Goal: Find specific page/section: Find specific page/section

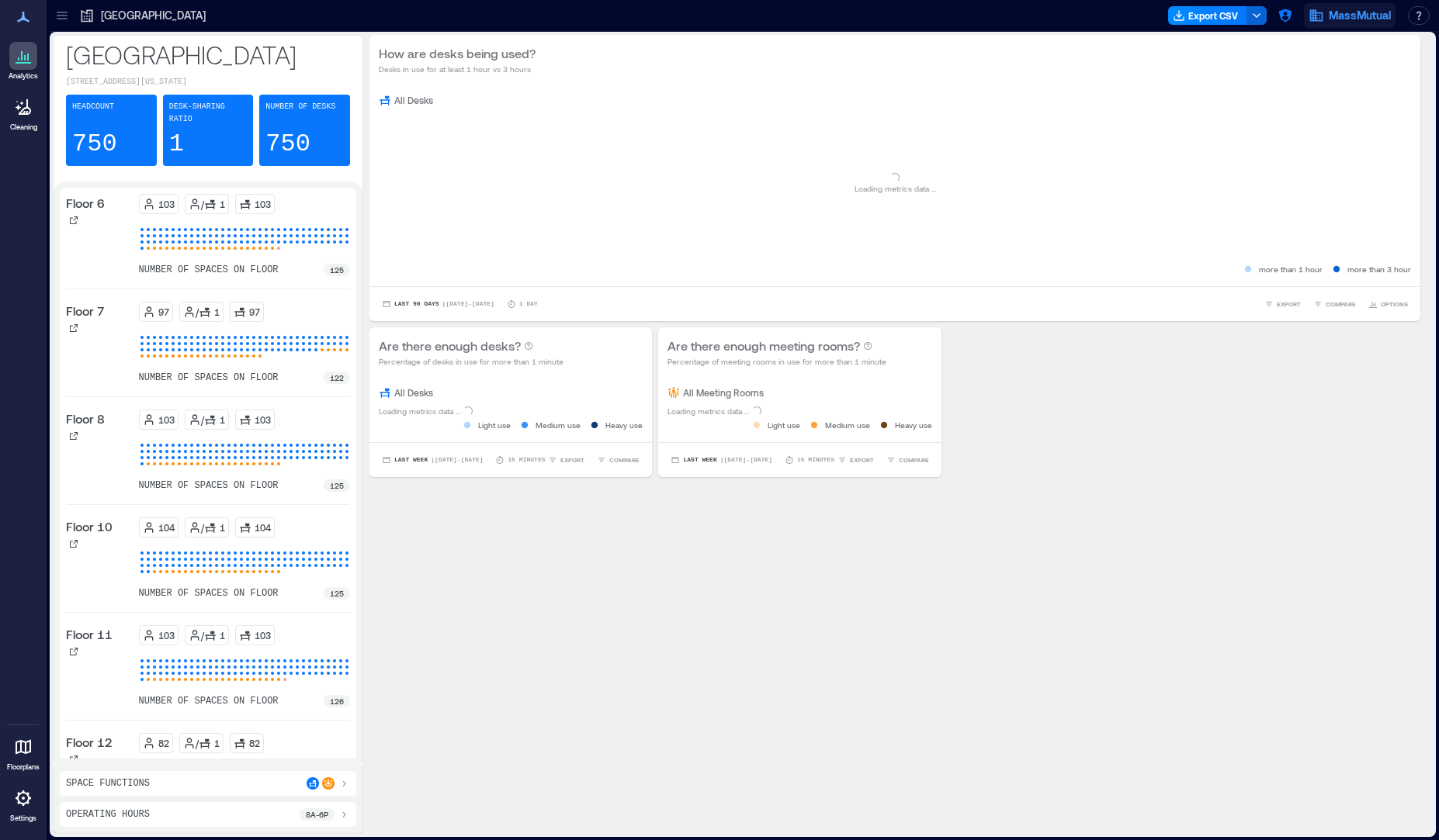
click at [1335, 22] on span "MassMutual" at bounding box center [1359, 16] width 62 height 16
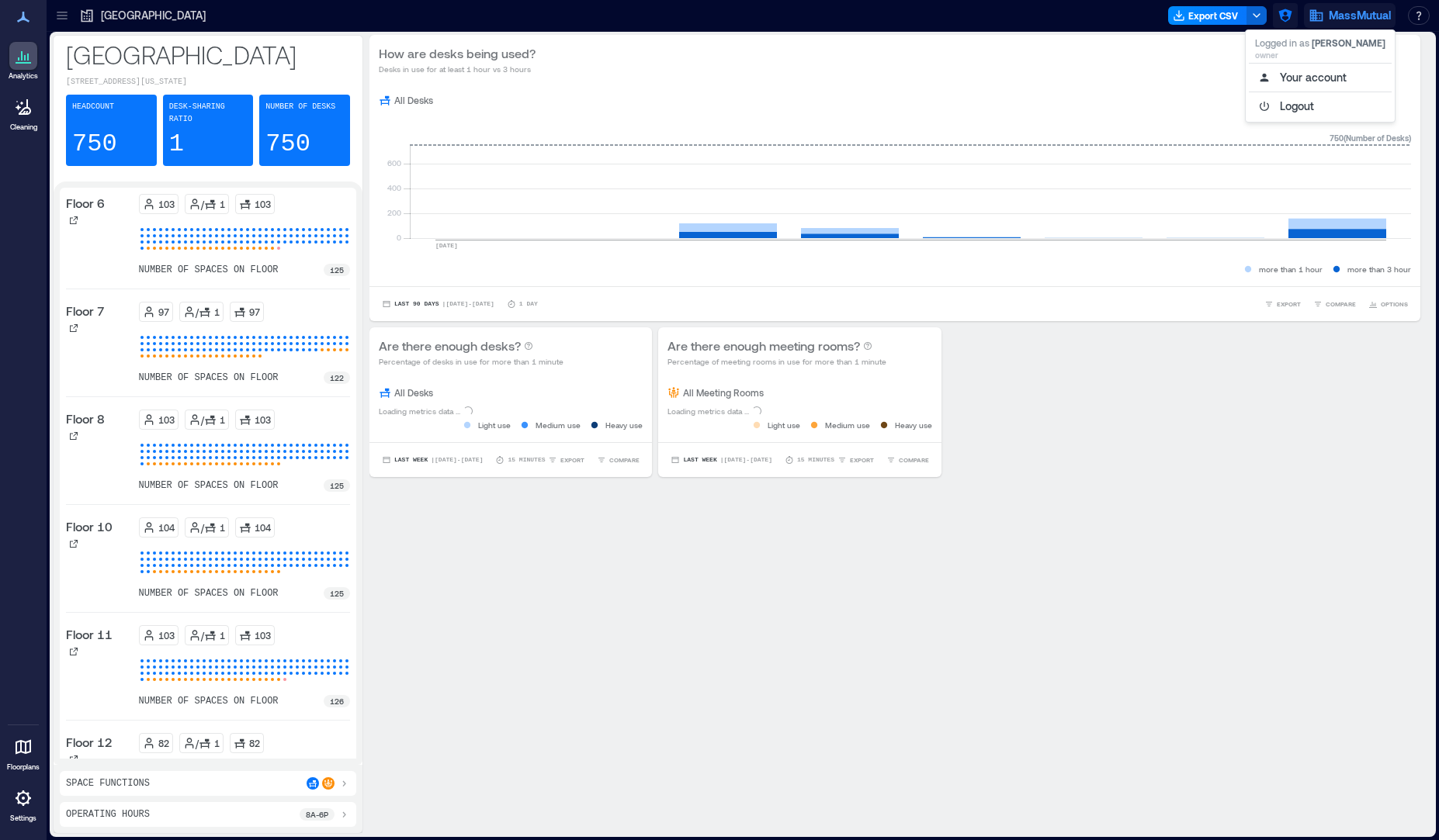
click at [1284, 13] on icon "button" at bounding box center [1285, 16] width 16 height 16
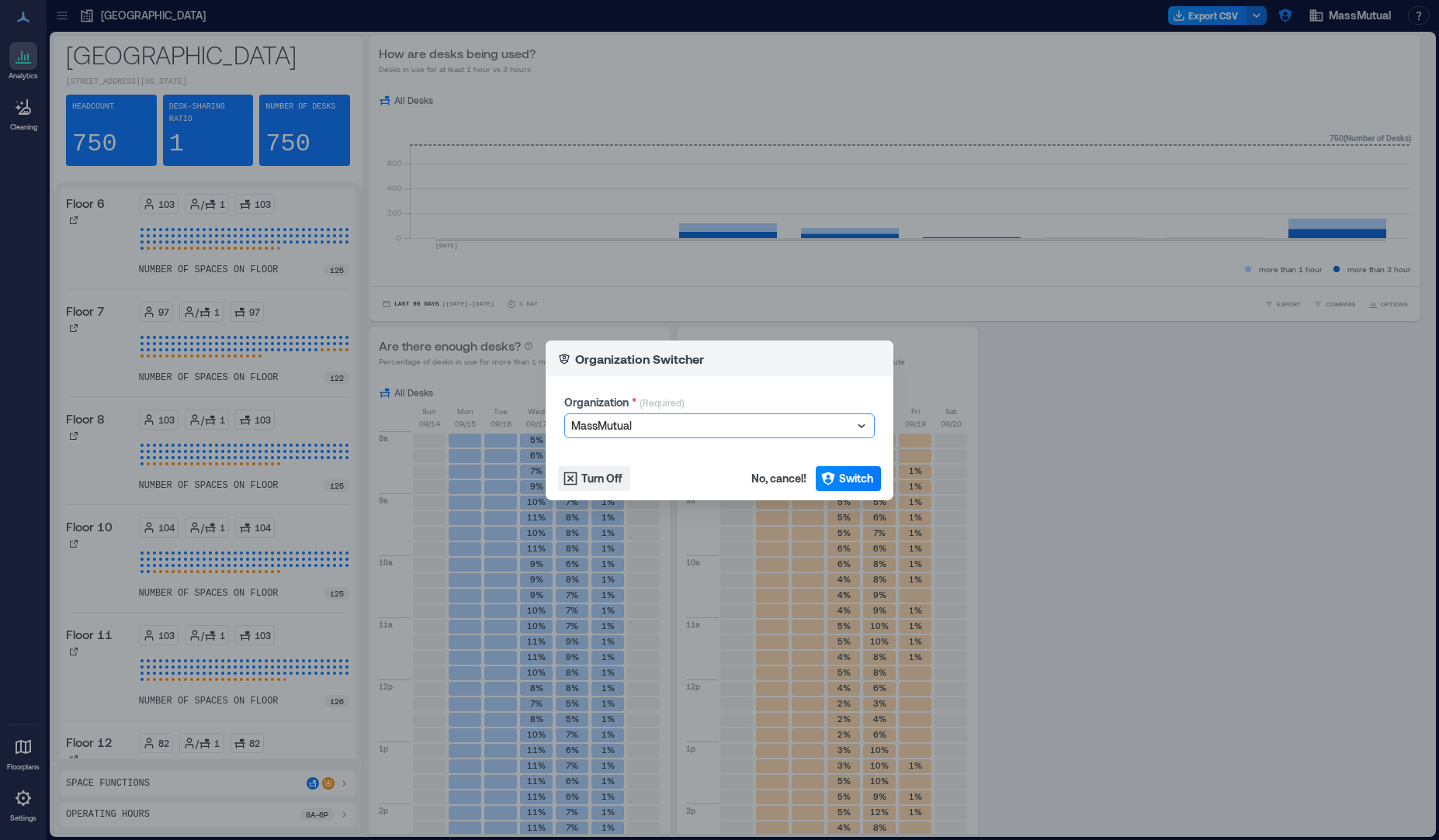
click at [773, 420] on div at bounding box center [711, 426] width 281 height 19
type input "*"
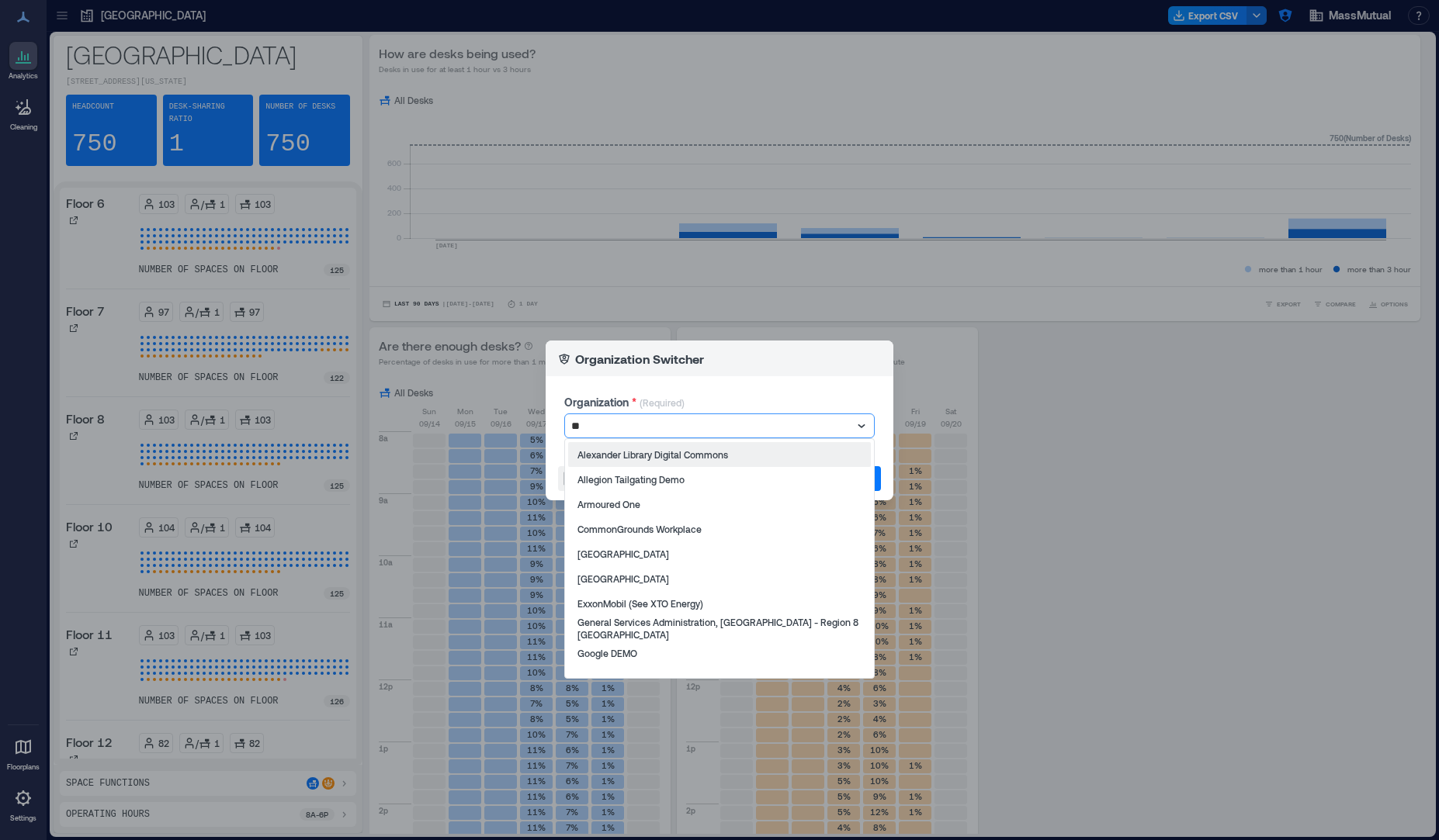
type input "***"
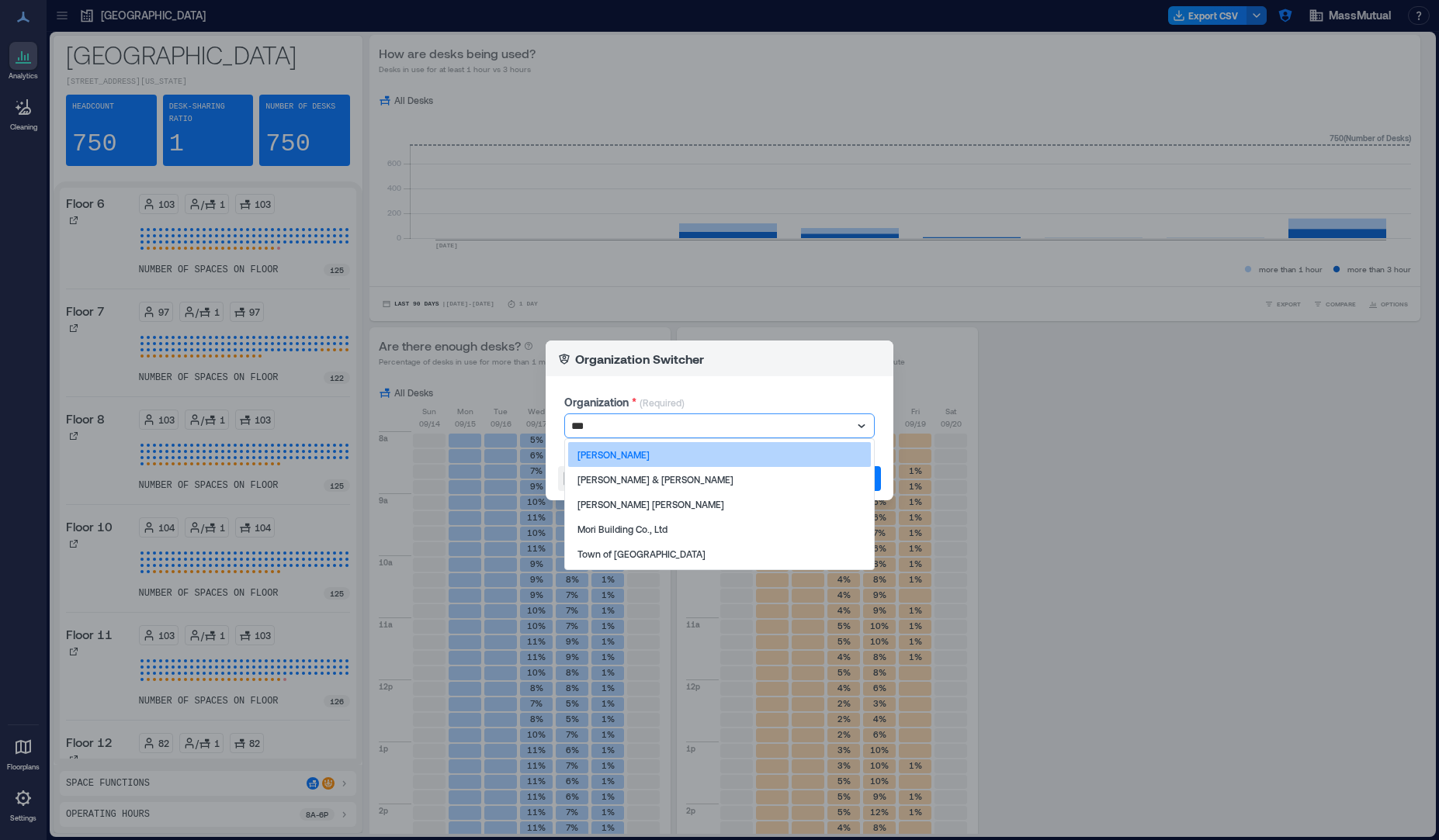
click at [642, 457] on div "[PERSON_NAME]" at bounding box center [719, 455] width 303 height 25
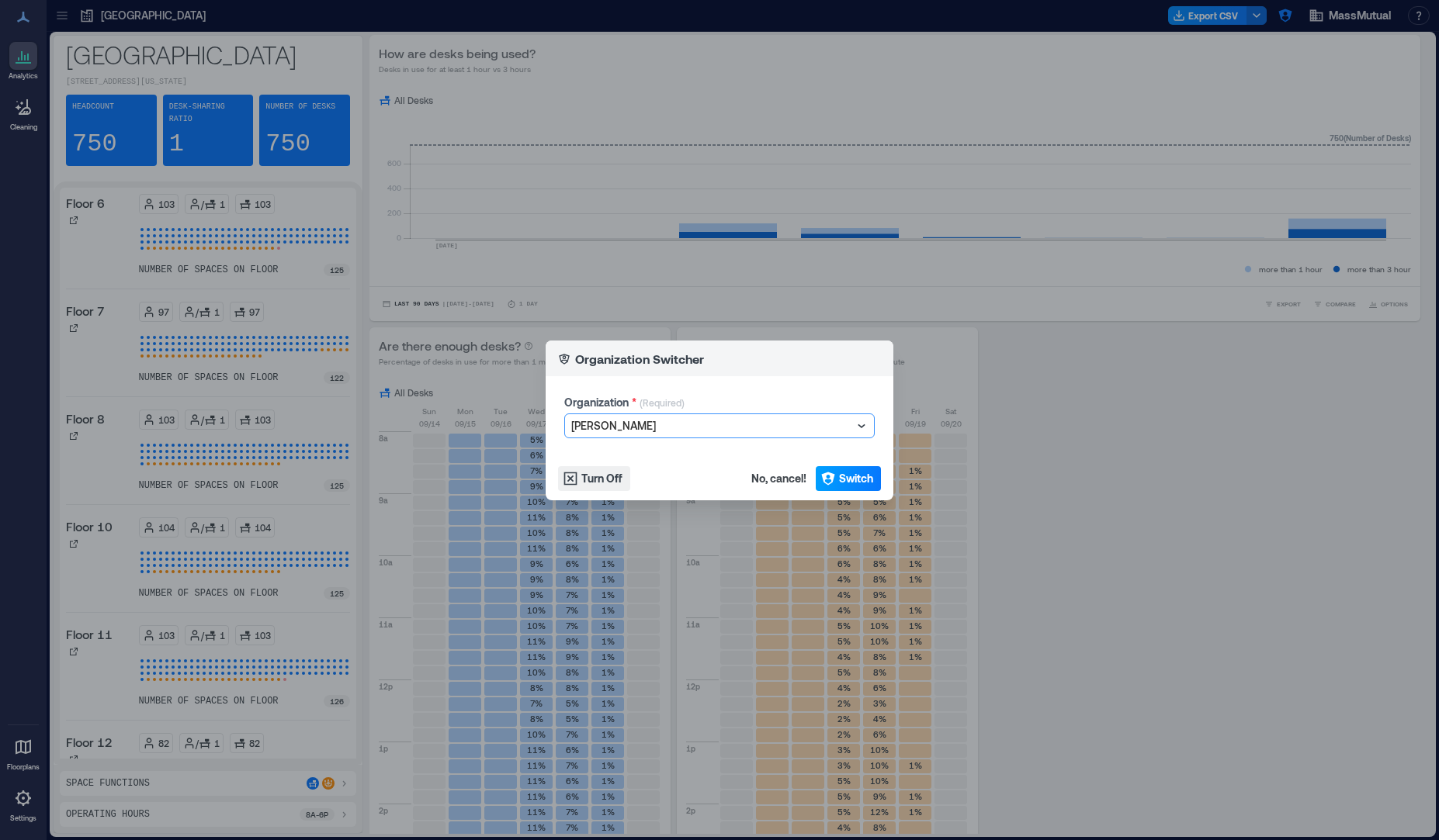
click at [845, 478] on span "Switch" at bounding box center [856, 479] width 35 height 16
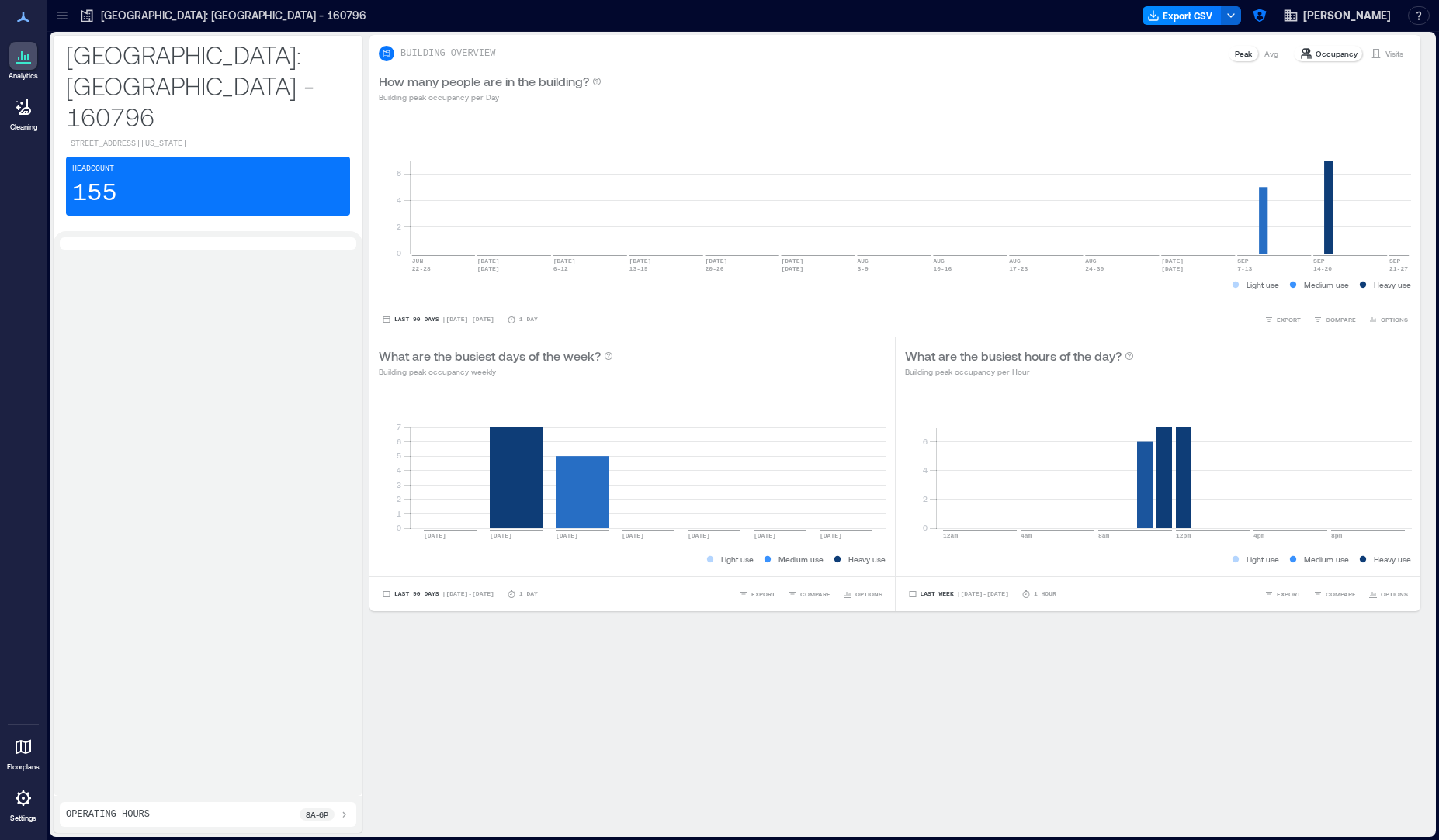
click at [18, 753] on icon at bounding box center [24, 747] width 16 height 15
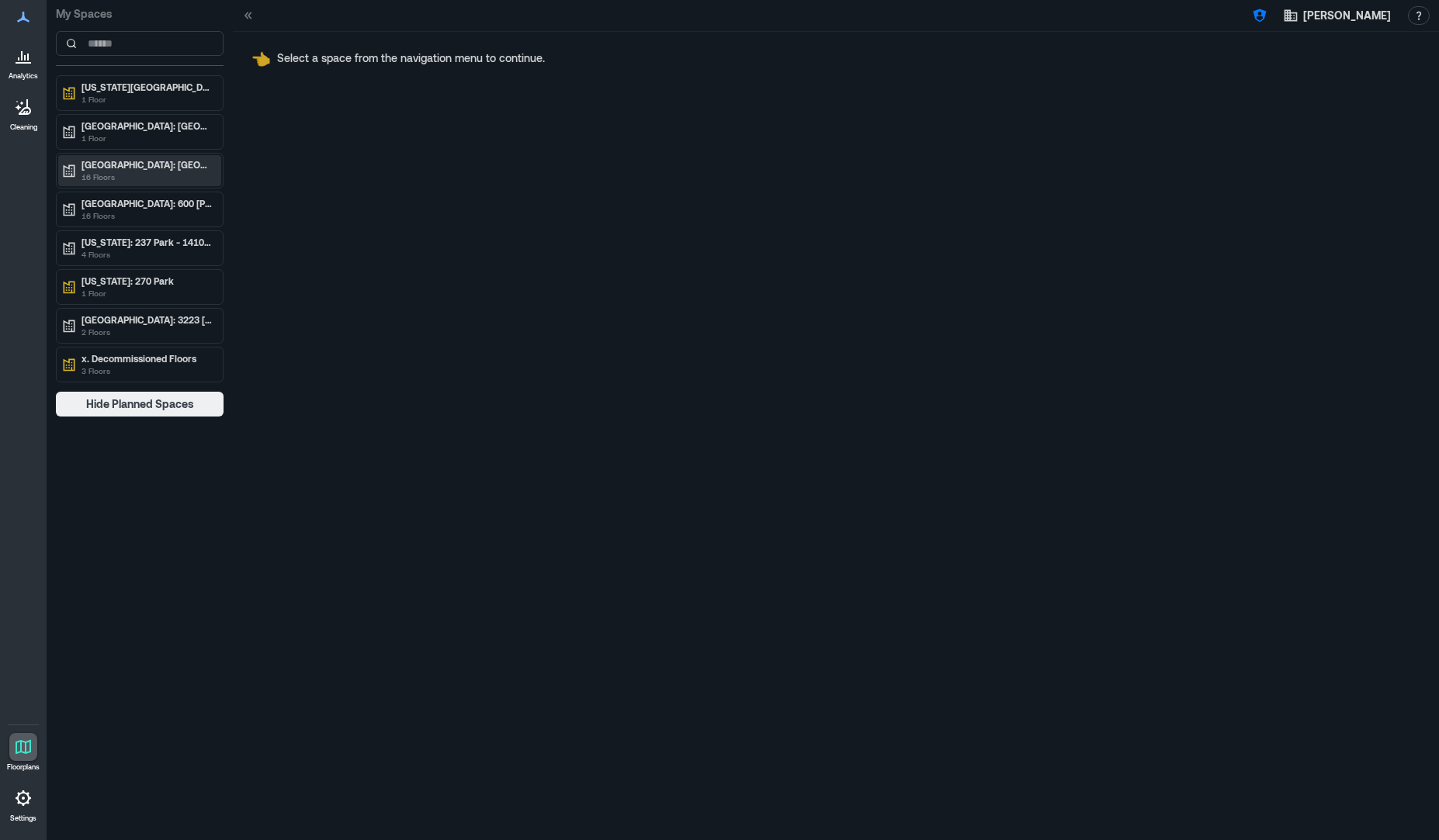
click at [171, 178] on p "16 Floors" at bounding box center [147, 176] width 130 height 13
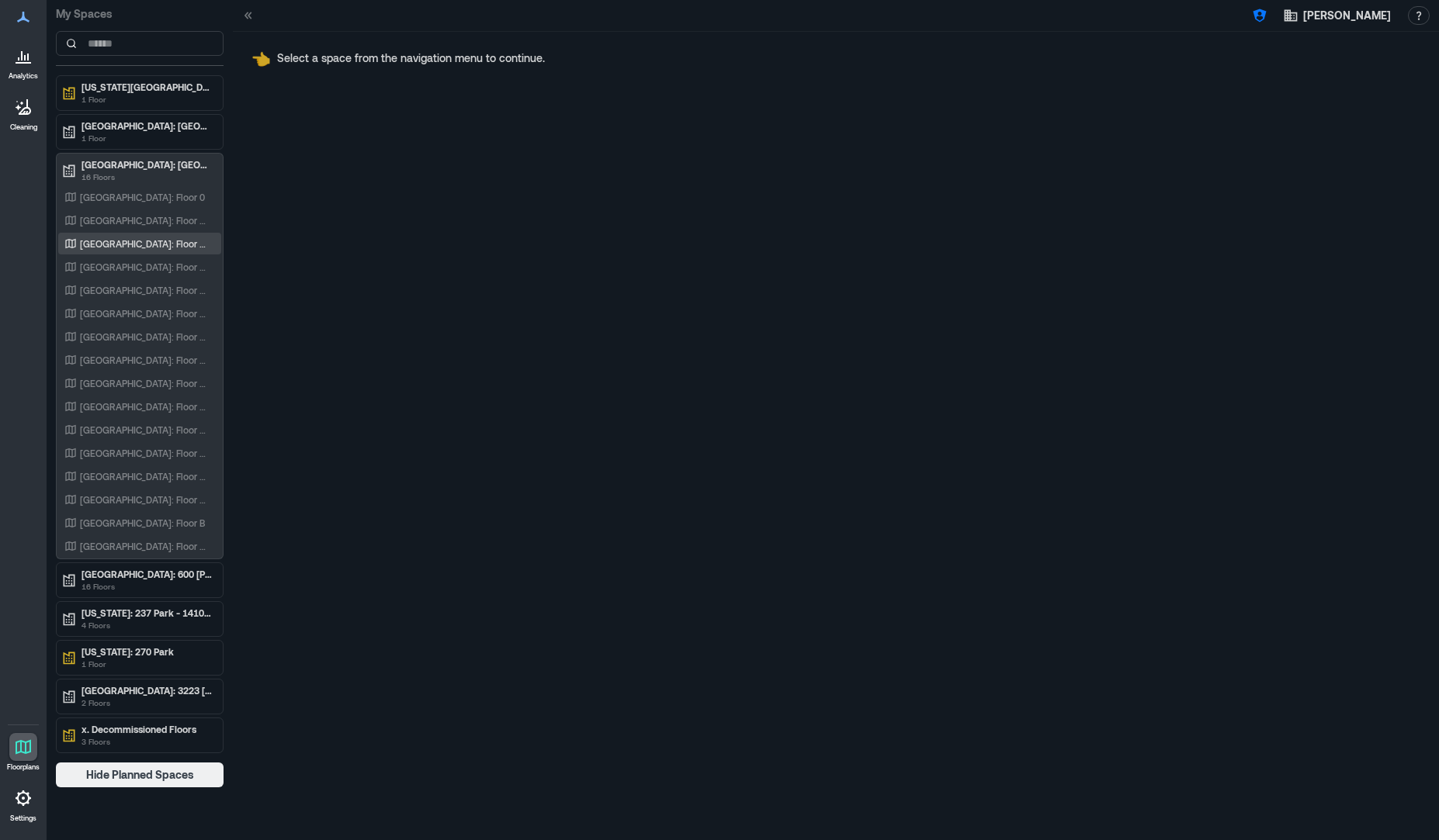
click at [120, 234] on div "Glasgow: Floor 02" at bounding box center [139, 244] width 163 height 22
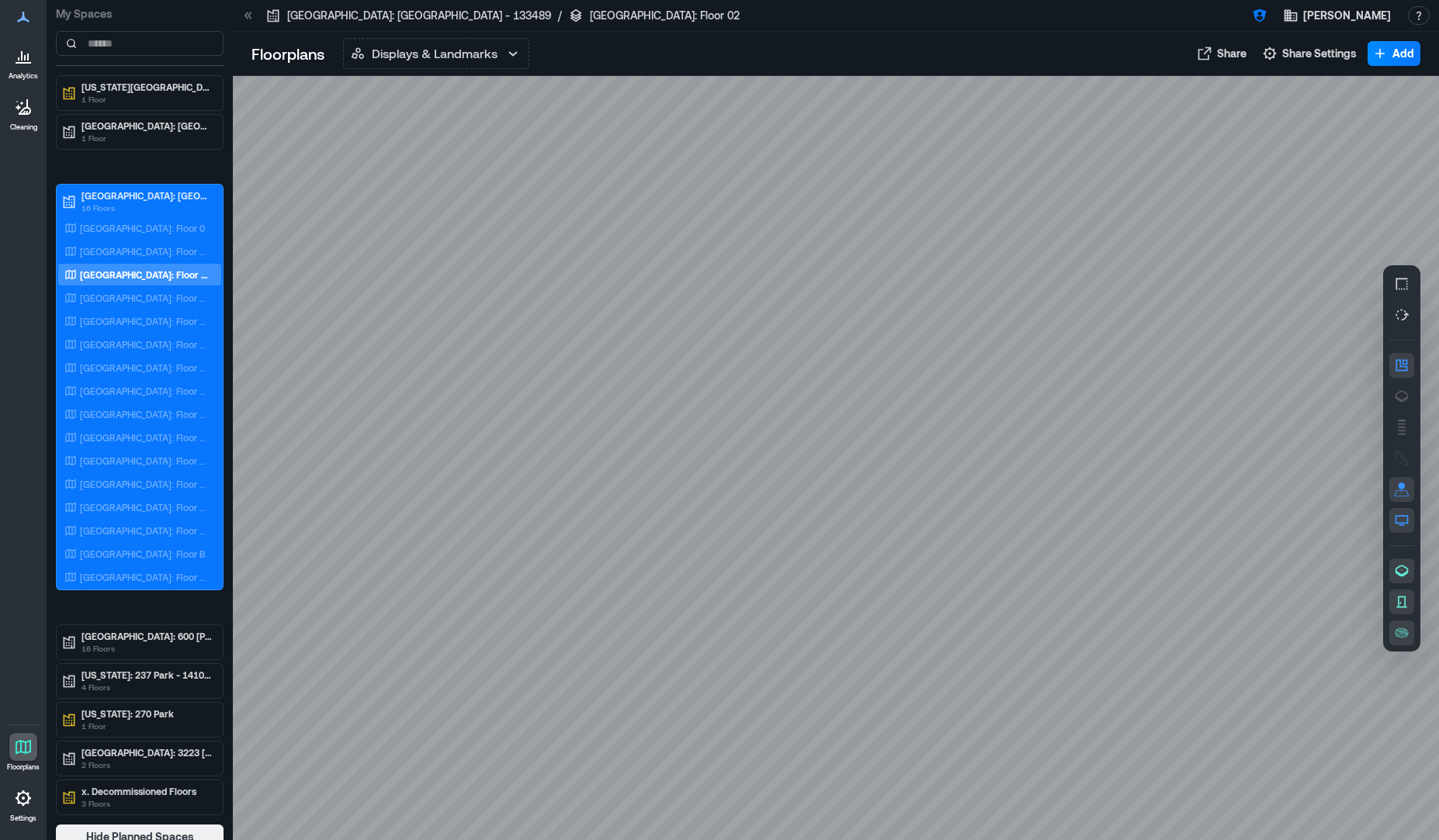
scroll to position [9, 0]
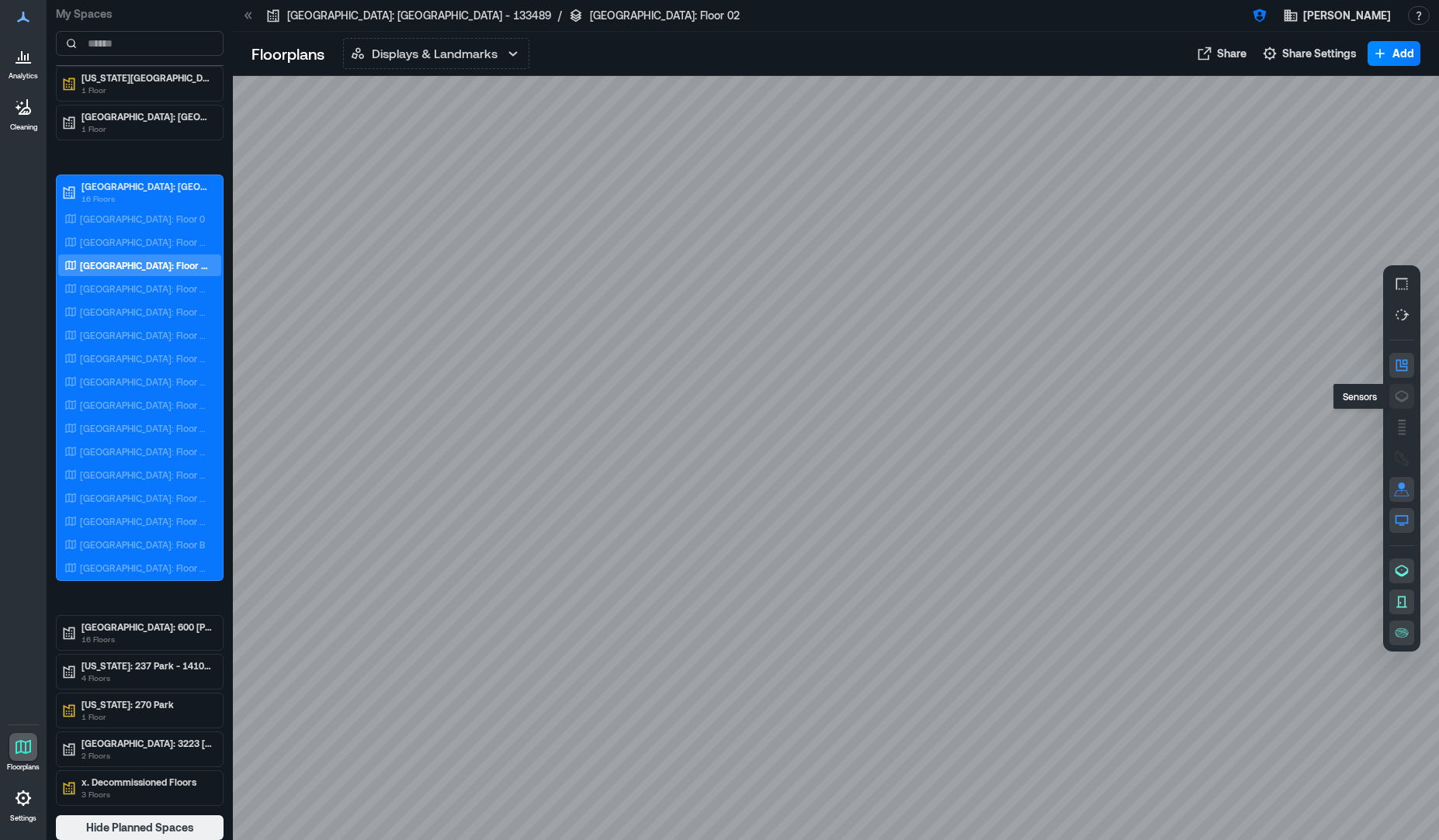
click at [1394, 397] on icon "button" at bounding box center [1402, 396] width 16 height 16
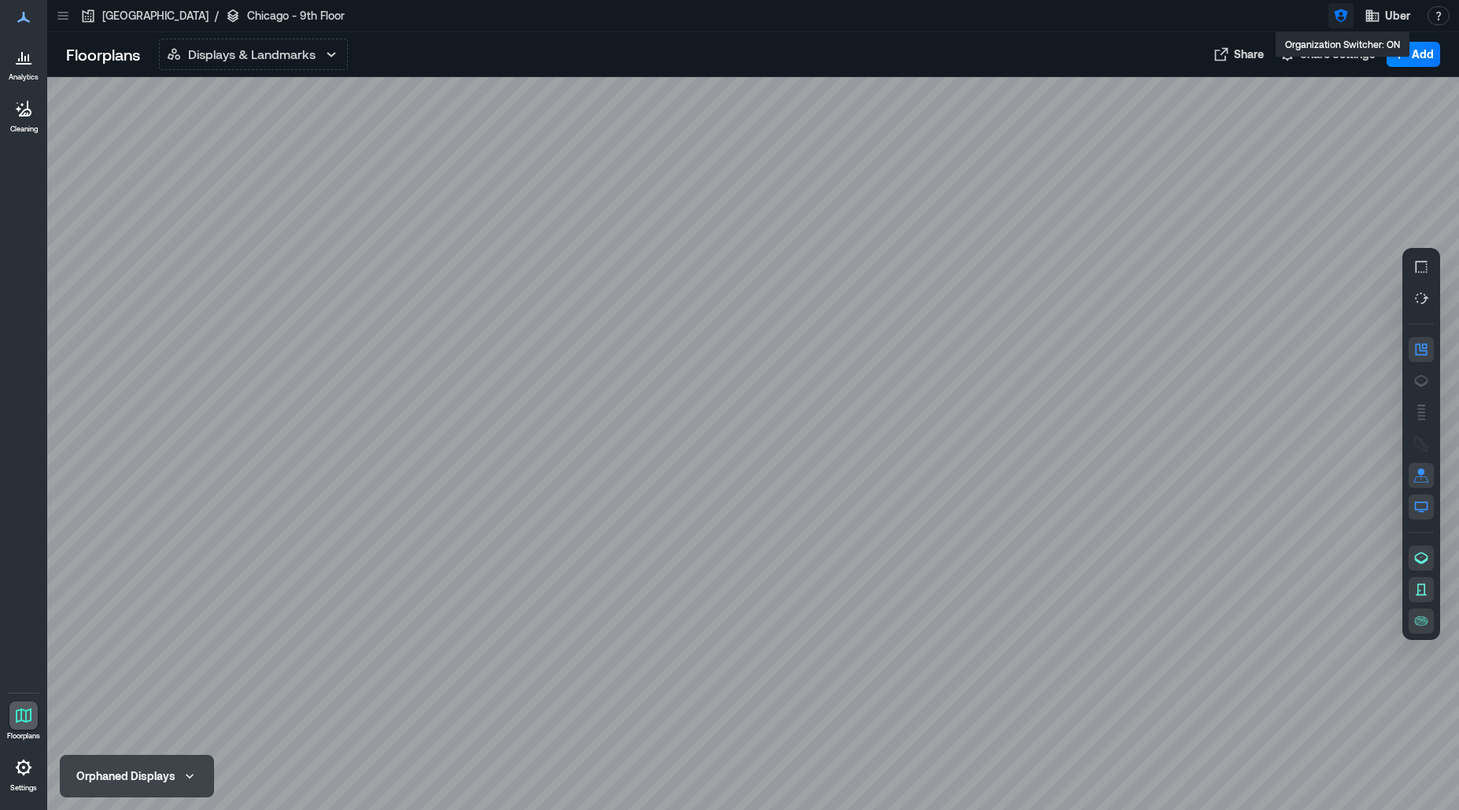
click at [1344, 16] on icon "button" at bounding box center [1340, 15] width 13 height 13
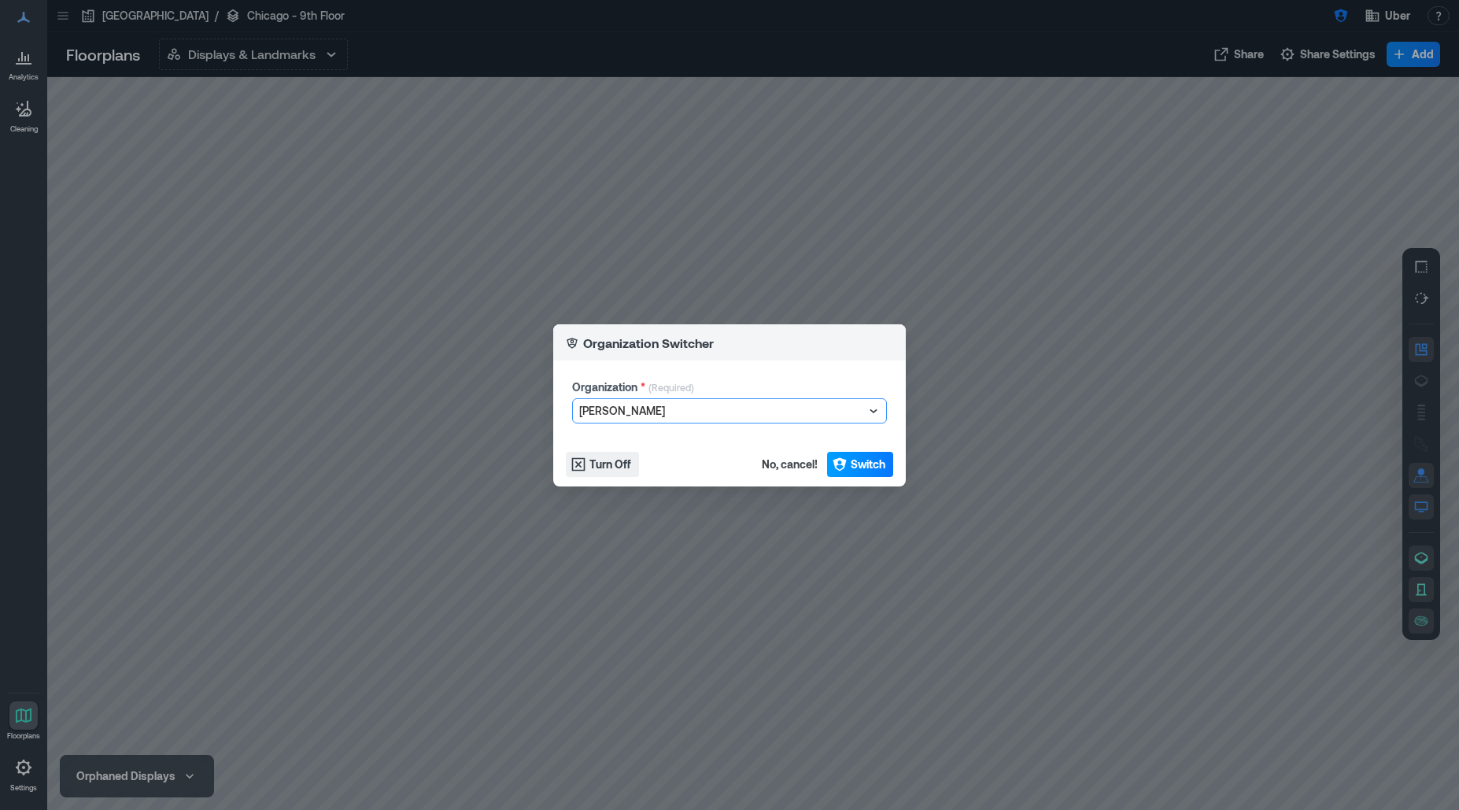
click at [859, 467] on span "Switch" at bounding box center [868, 464] width 35 height 16
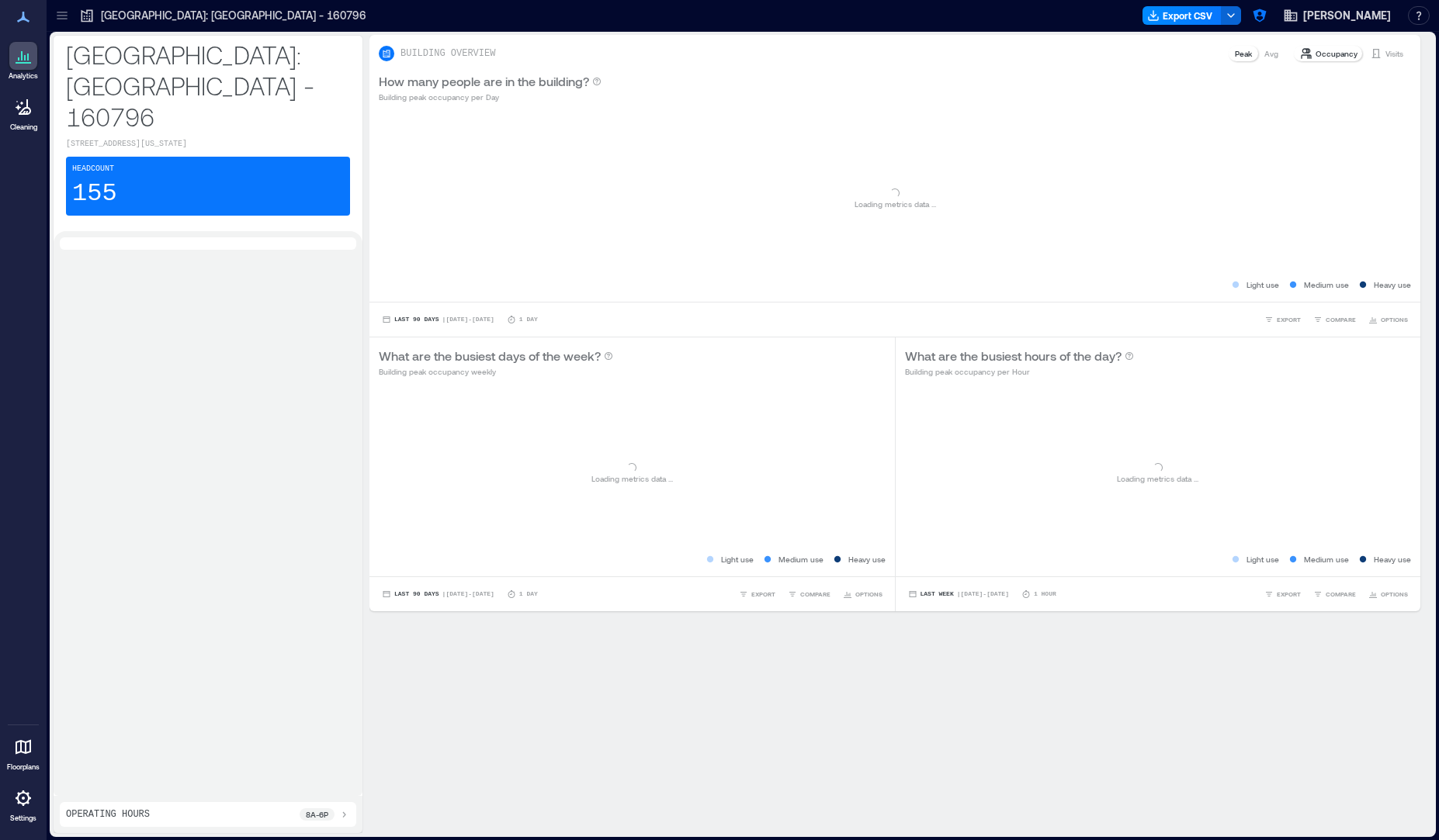
click at [36, 745] on div at bounding box center [23, 747] width 28 height 28
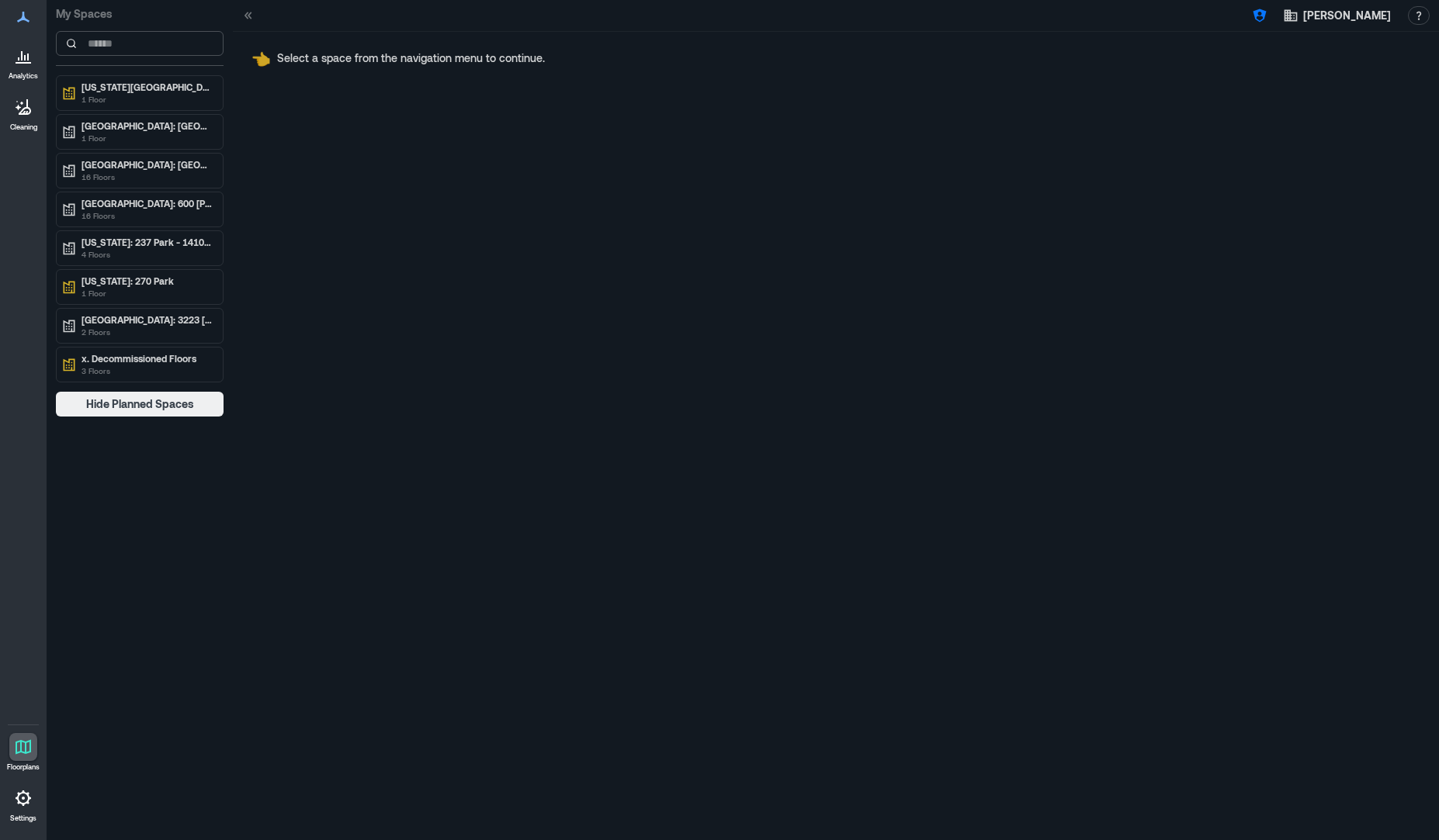
click at [182, 39] on input at bounding box center [140, 42] width 168 height 25
click at [121, 322] on p "Palo Alto: 3223 Hanover - 160205" at bounding box center [147, 319] width 130 height 13
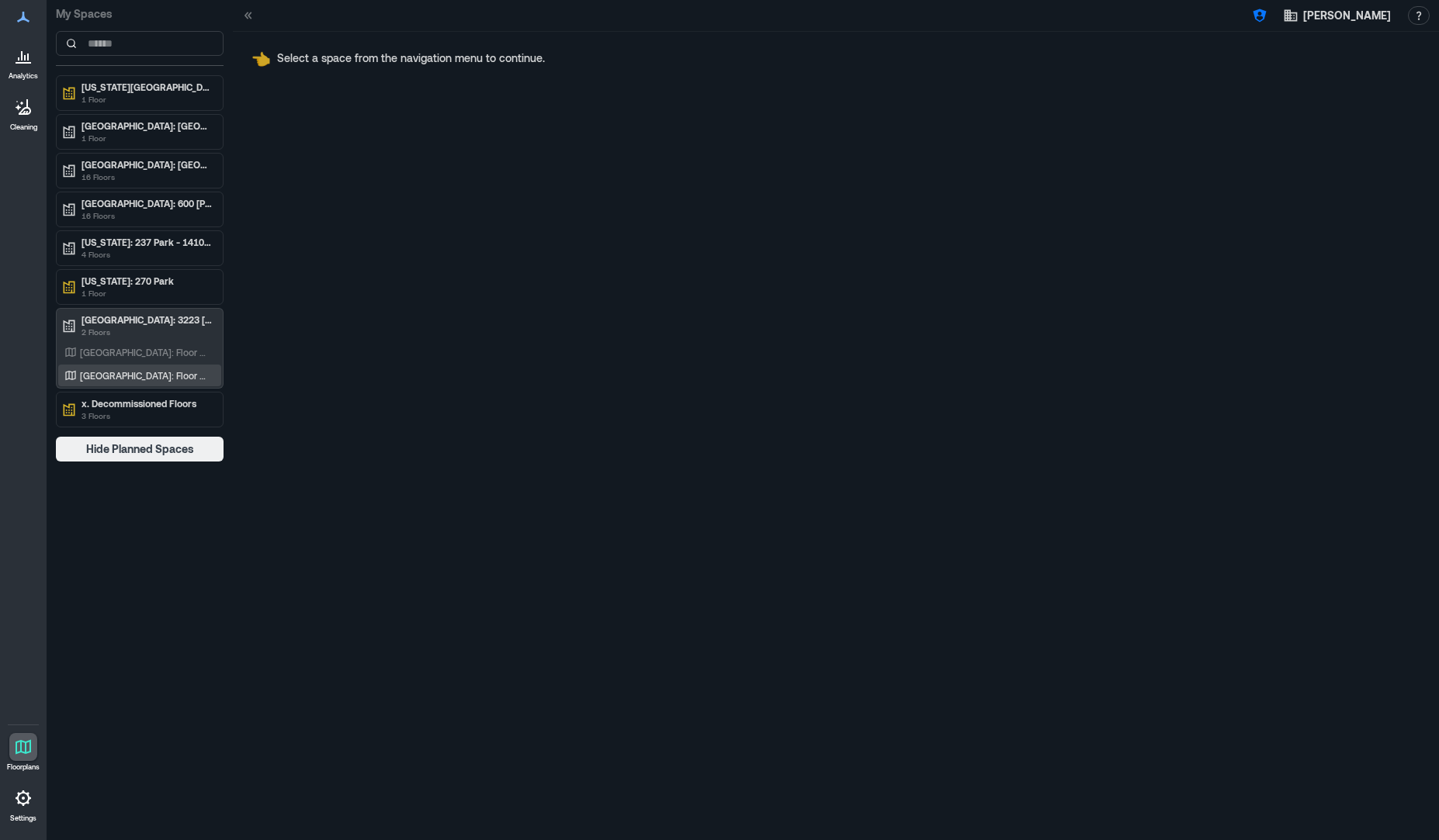
click at [105, 366] on div "Palo Alto: Floor 02" at bounding box center [139, 376] width 163 height 22
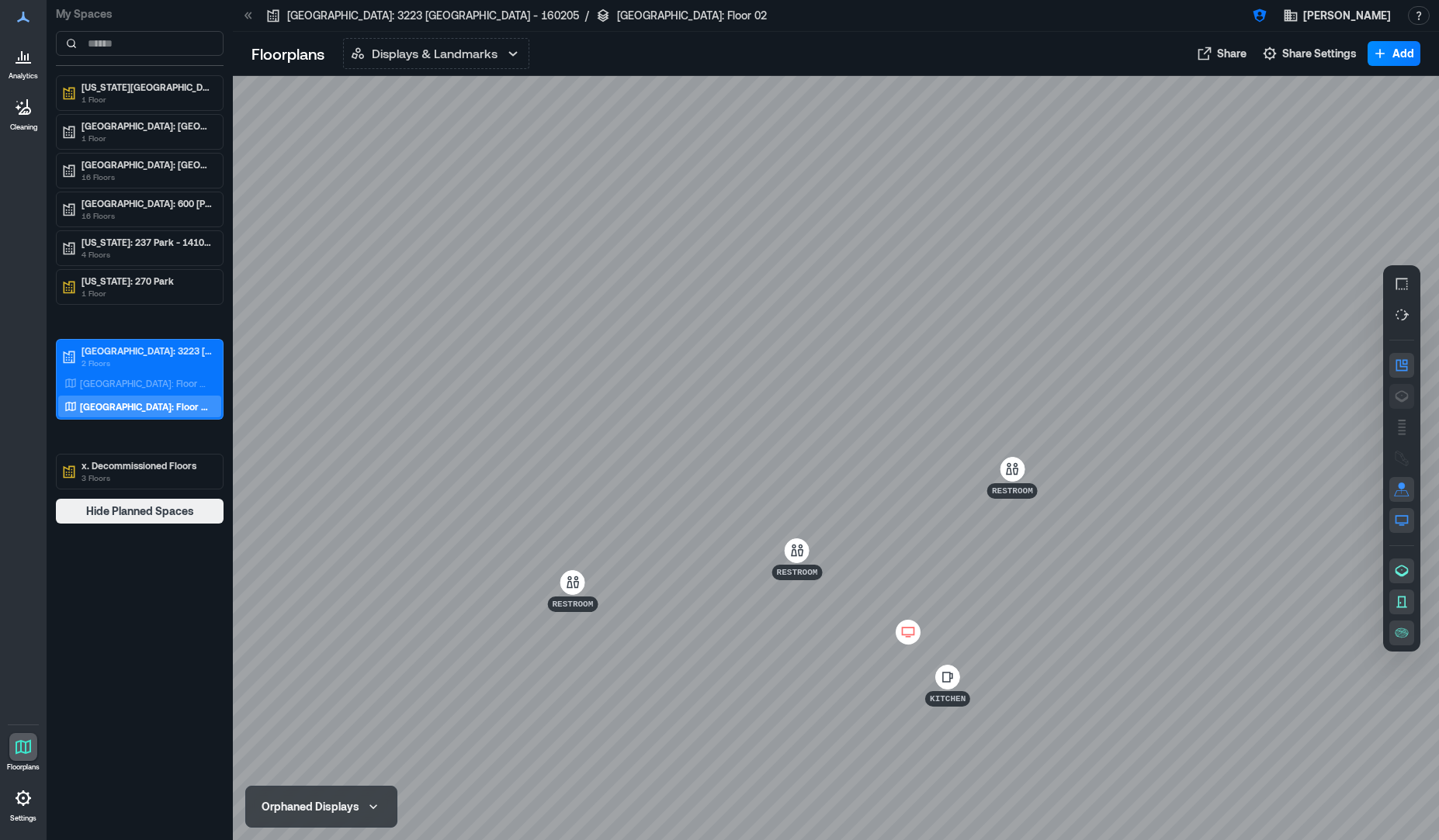
click at [1407, 395] on icon "button" at bounding box center [1402, 396] width 13 height 12
drag, startPoint x: 641, startPoint y: 307, endPoint x: 581, endPoint y: 159, distance: 159.7
click at [581, 159] on div at bounding box center [835, 457] width 1206 height 764
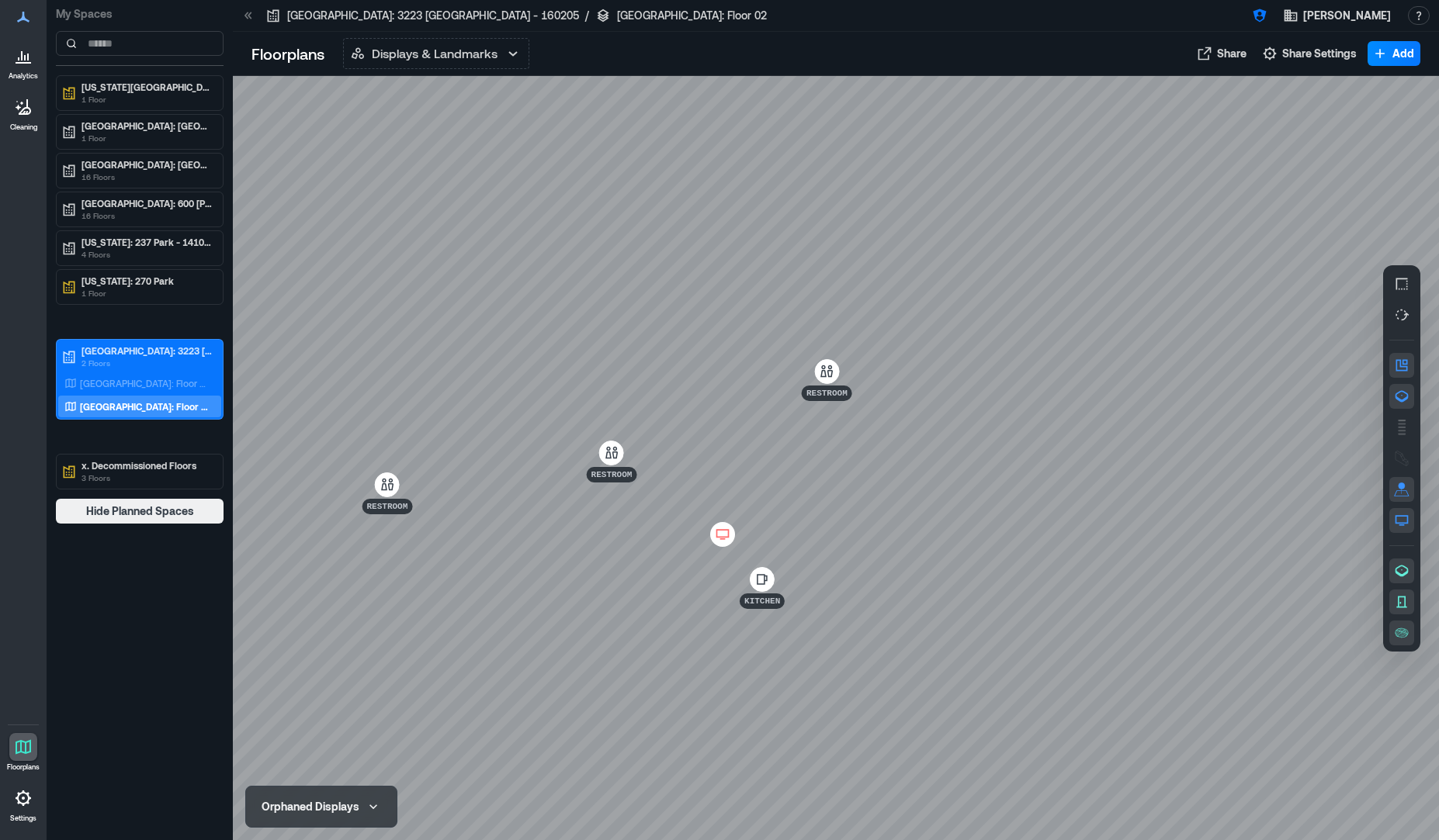
drag, startPoint x: 851, startPoint y: 126, endPoint x: 858, endPoint y: 198, distance: 72.3
click at [709, 193] on div at bounding box center [835, 457] width 1206 height 764
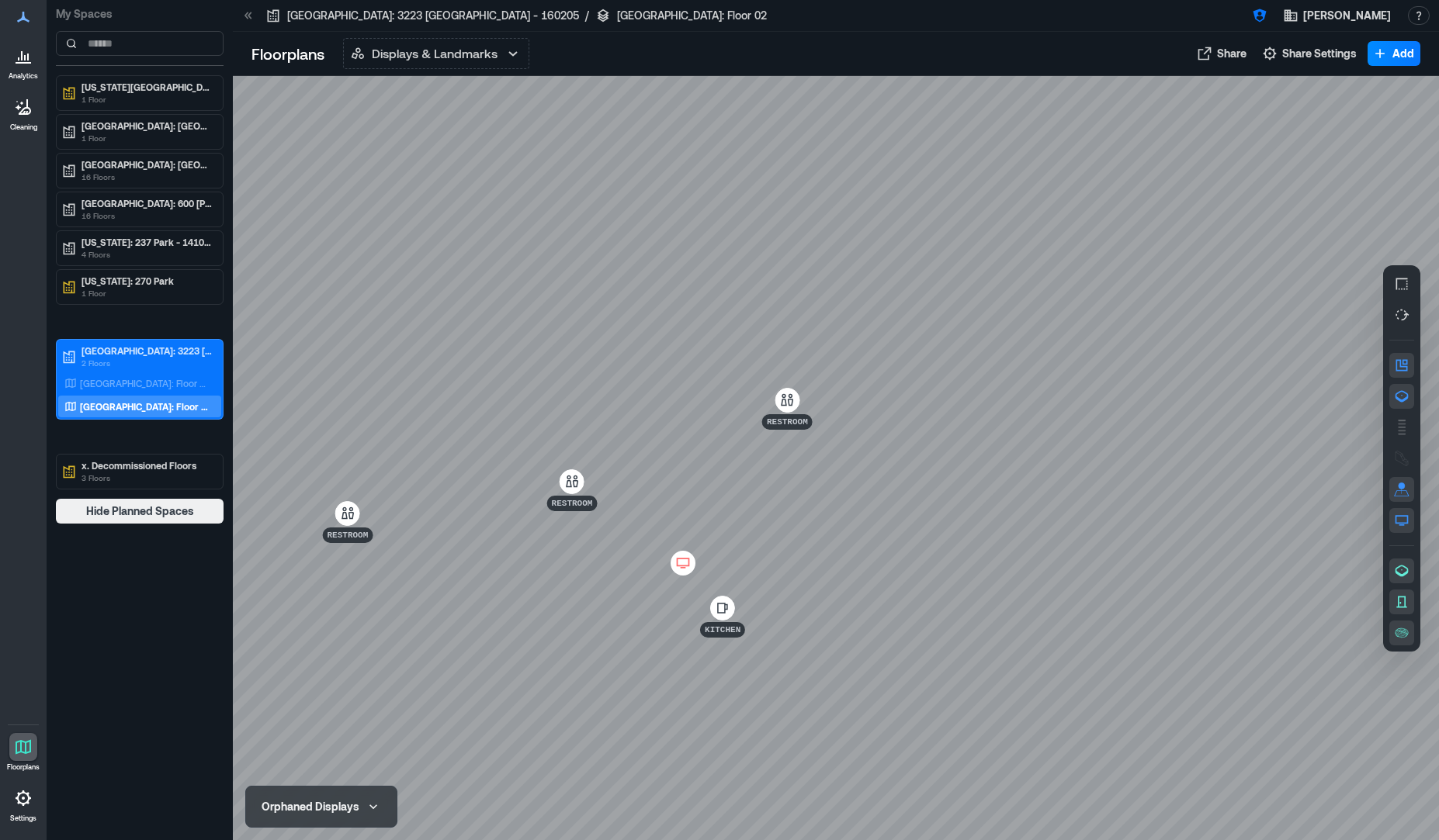
drag, startPoint x: 1256, startPoint y: 170, endPoint x: 1219, endPoint y: 285, distance: 120.8
click at [1219, 285] on div at bounding box center [835, 457] width 1206 height 764
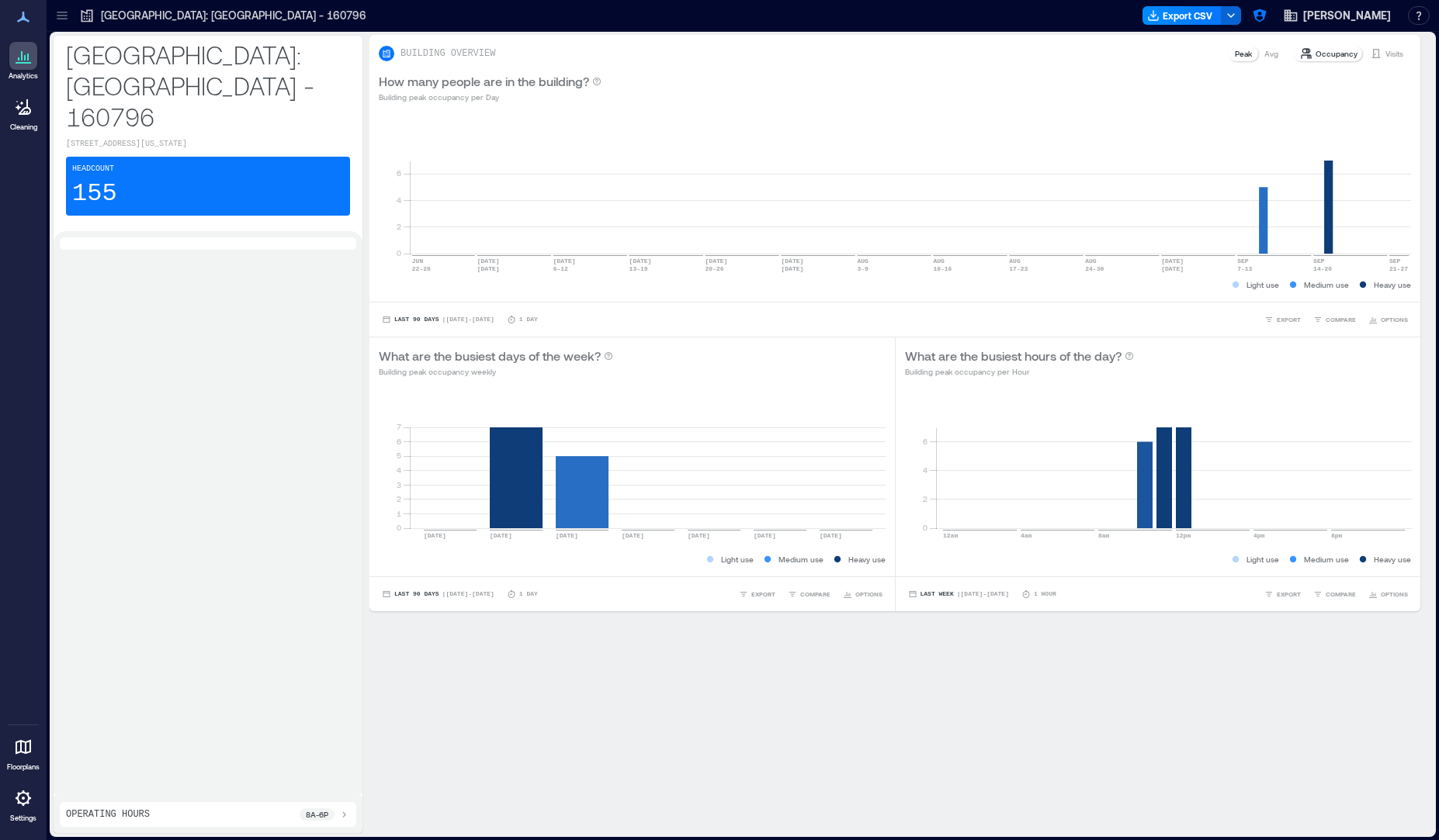
click at [21, 750] on icon at bounding box center [23, 746] width 19 height 19
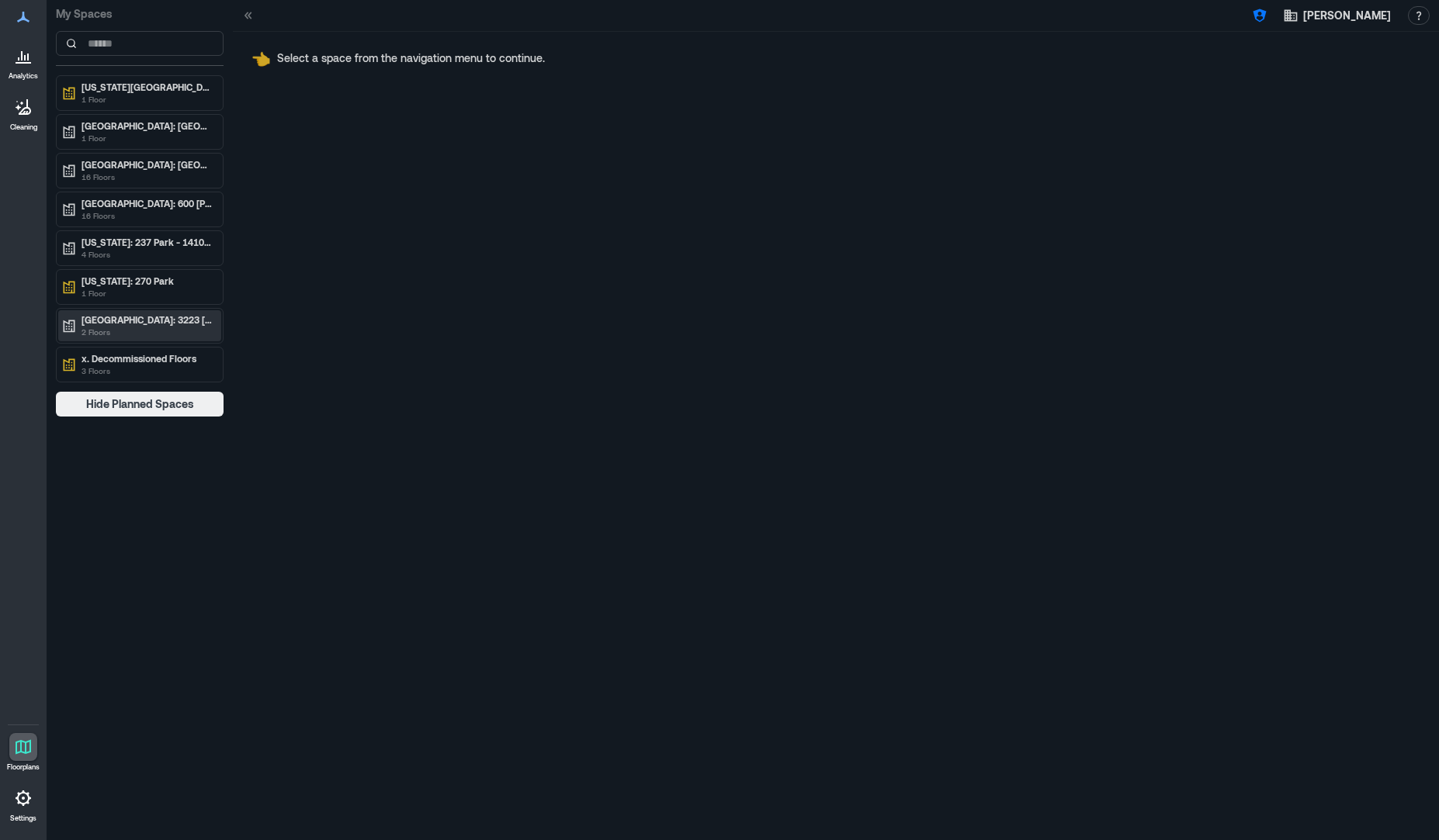
click at [162, 327] on p "2 Floors" at bounding box center [147, 332] width 130 height 13
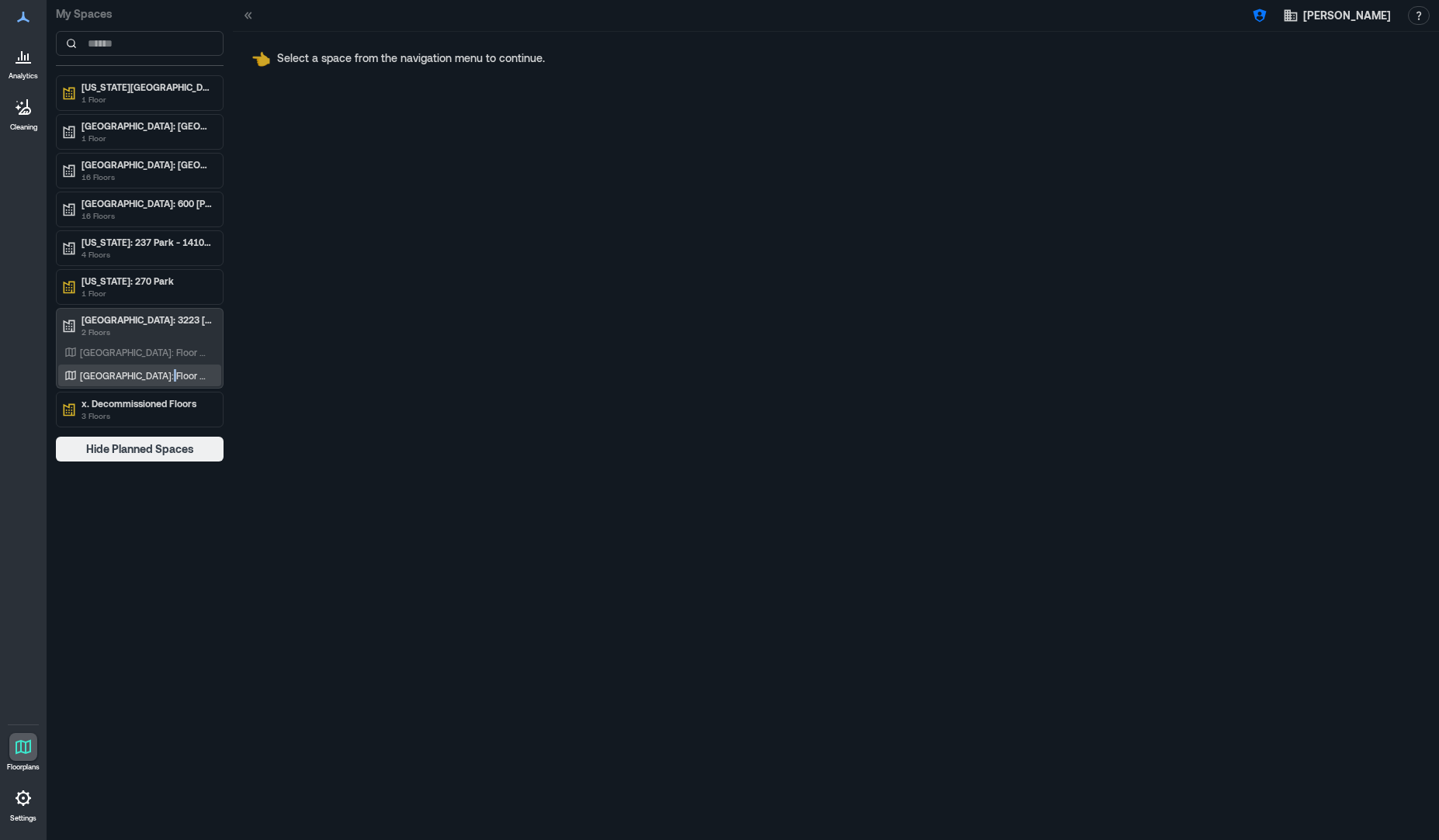
click at [154, 370] on p "[GEOGRAPHIC_DATA]: Floor 02" at bounding box center [144, 376] width 129 height 13
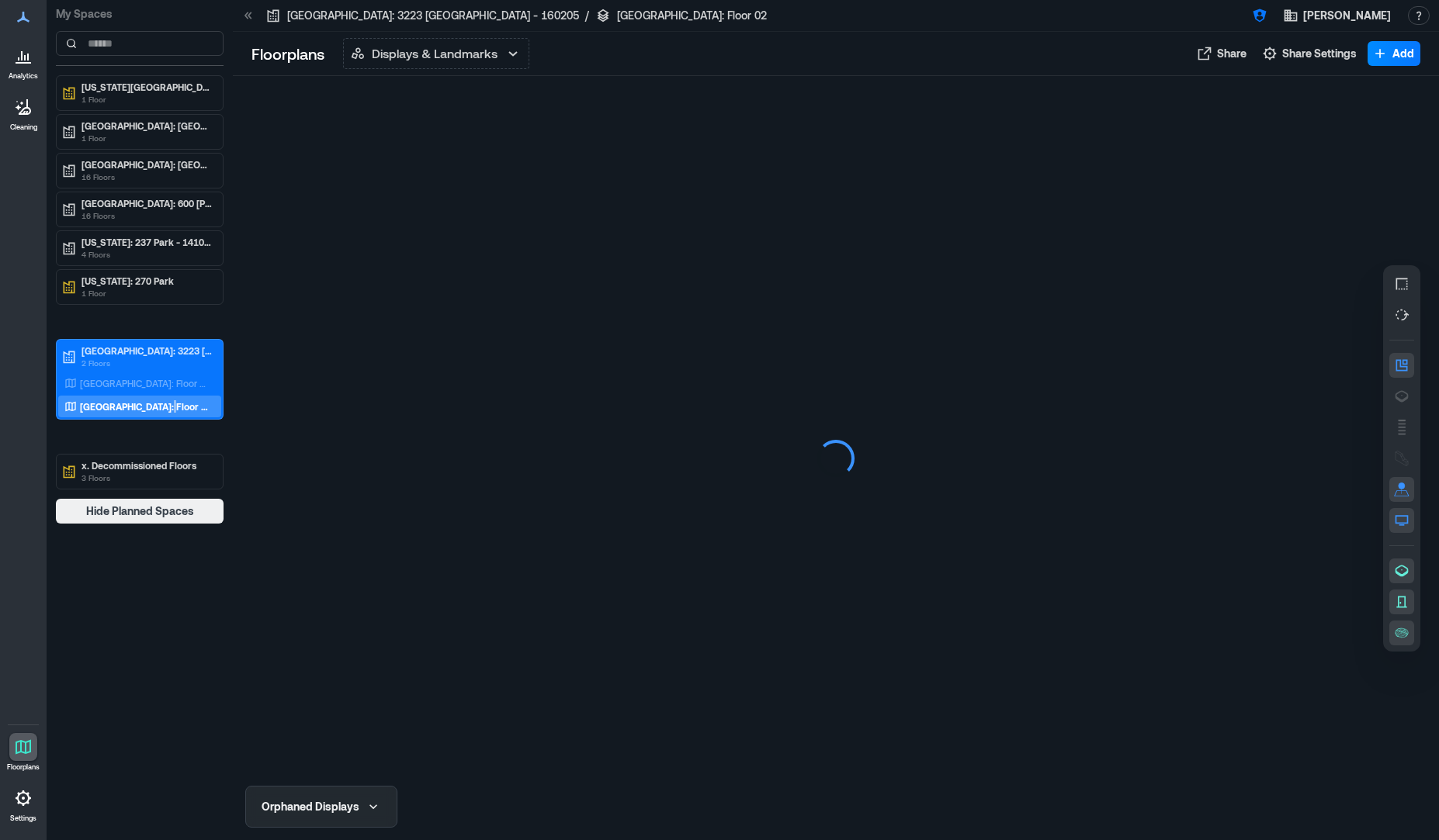
click at [924, 9] on div at bounding box center [1007, 15] width 458 height 25
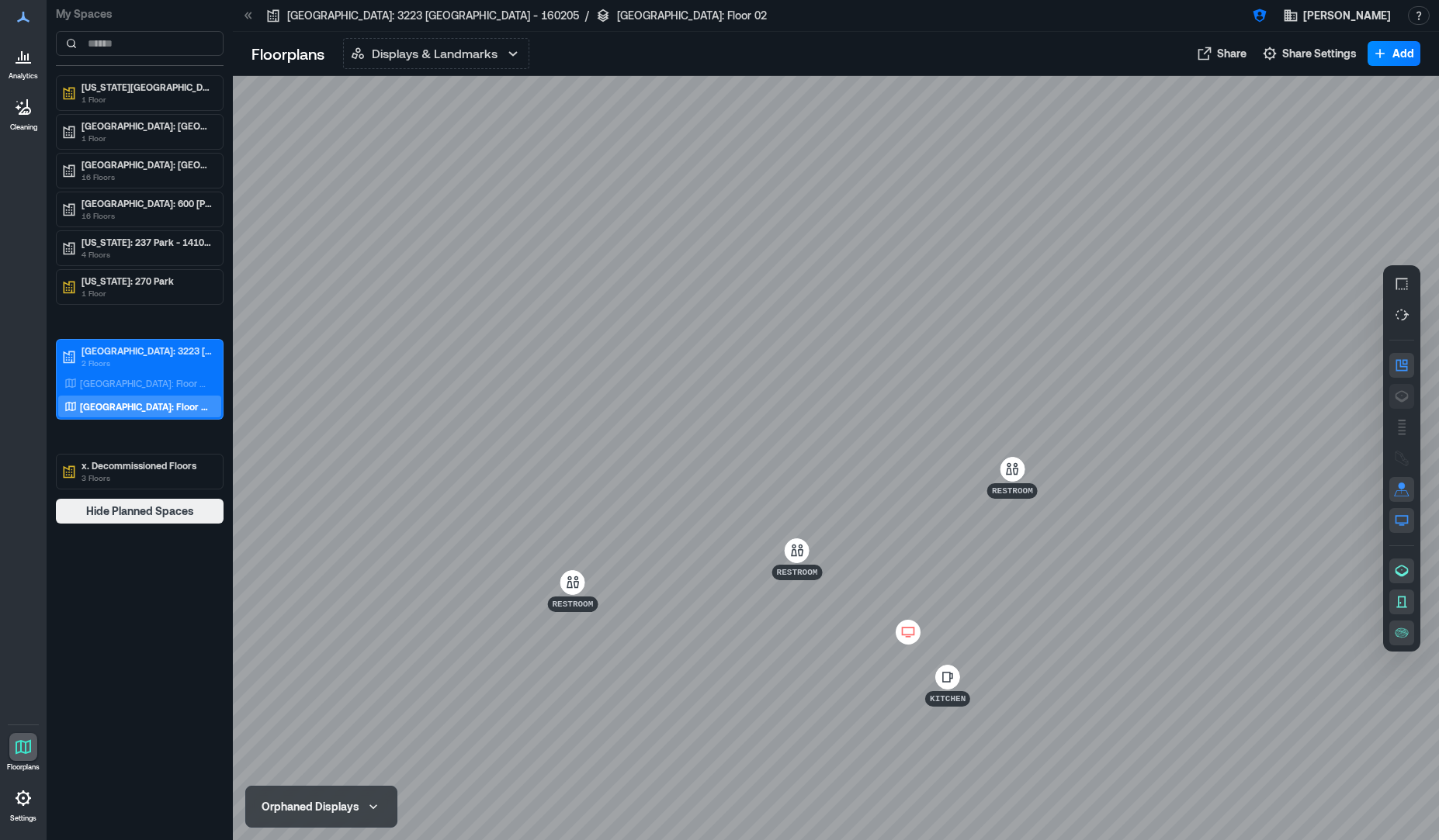
click at [1403, 396] on icon "button" at bounding box center [1402, 396] width 16 height 16
click at [837, 595] on div "A1ERF008" at bounding box center [835, 457] width 1206 height 764
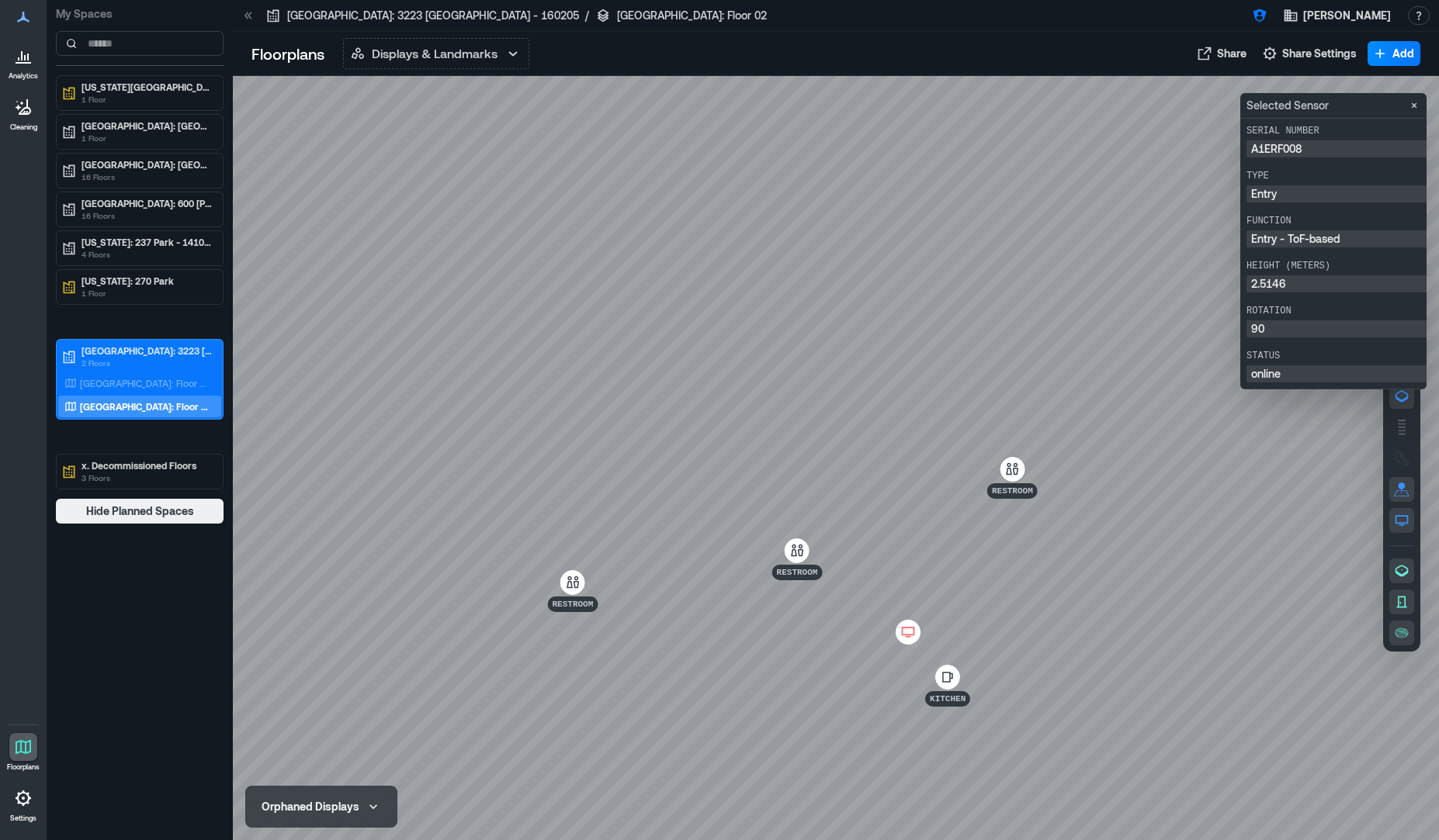
drag, startPoint x: 1354, startPoint y: 104, endPoint x: 1020, endPoint y: 131, distance: 335.1
click at [1020, 131] on body "Analytics Cleaning Floorplans Settings My Spaces [US_STATE][GEOGRAPHIC_DATA] - …" at bounding box center [719, 420] width 1439 height 840
click at [467, 67] on button "Displays & Landmarks" at bounding box center [436, 53] width 186 height 31
click at [1042, 66] on div "Displays & Landmarks Displays & Landmarks Live Heatmap Live Availability Space …" at bounding box center [758, 53] width 830 height 31
click at [1419, 106] on button "Close" at bounding box center [1413, 105] width 19 height 19
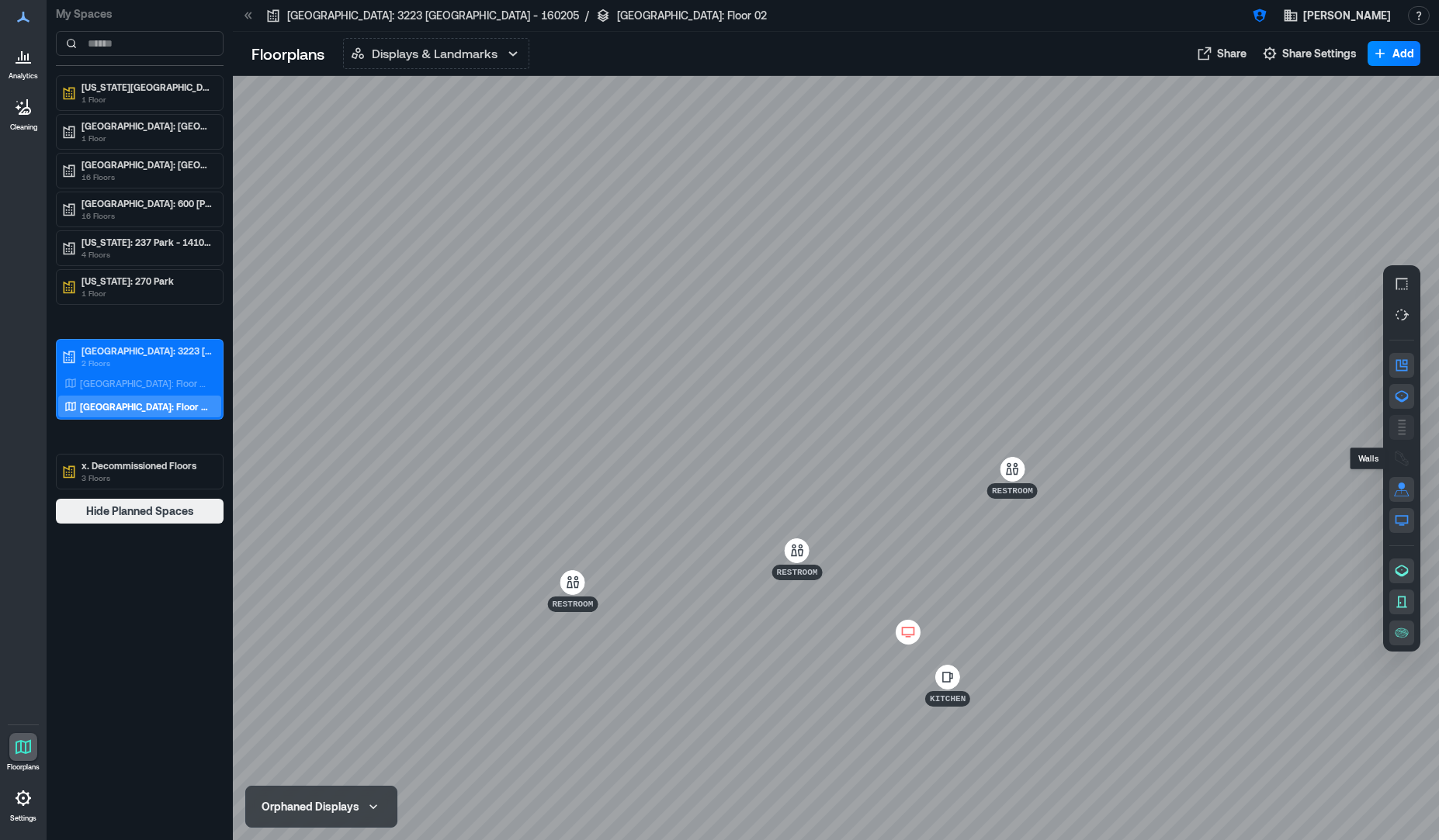
click at [1405, 436] on button "button" at bounding box center [1402, 427] width 25 height 25
click at [1404, 439] on button "button" at bounding box center [1402, 427] width 25 height 25
